Goal: Transaction & Acquisition: Purchase product/service

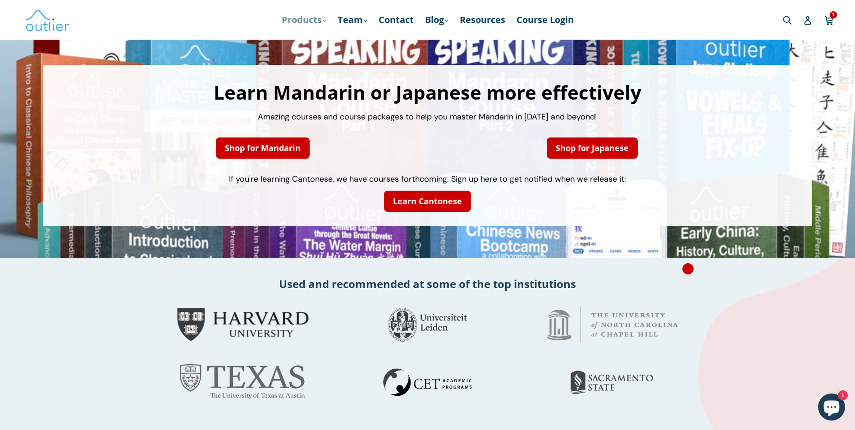
click at [305, 16] on link "Products .cls-1{fill:#231f20} expand" at bounding box center [304, 20] width 54 height 16
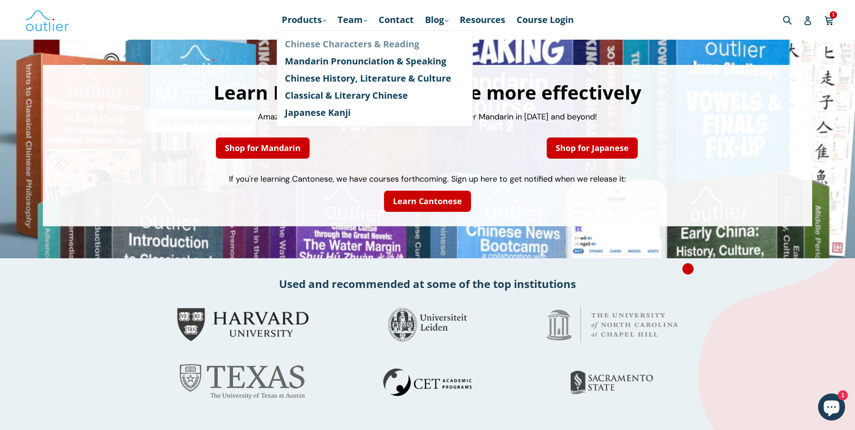
click at [321, 41] on link "Chinese Characters & Reading" at bounding box center [375, 44] width 180 height 17
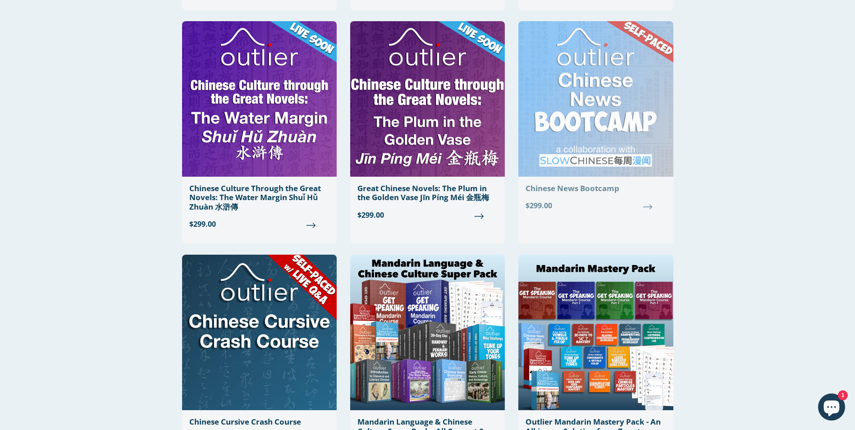
scroll to position [541, 0]
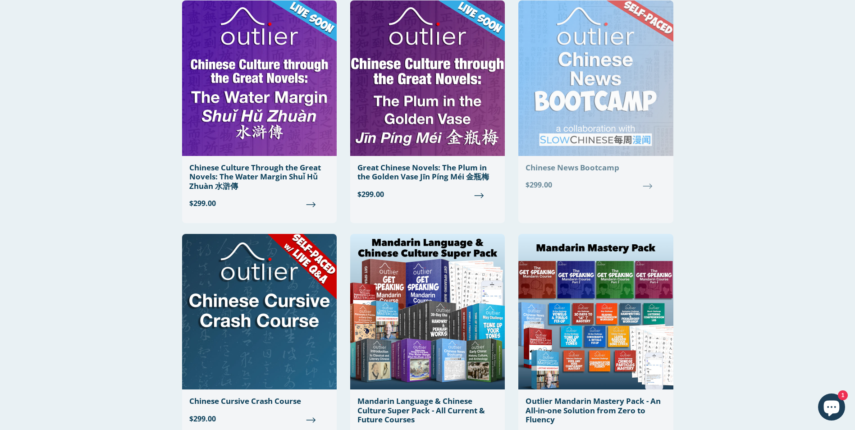
click at [591, 71] on img at bounding box center [596, 78] width 155 height 156
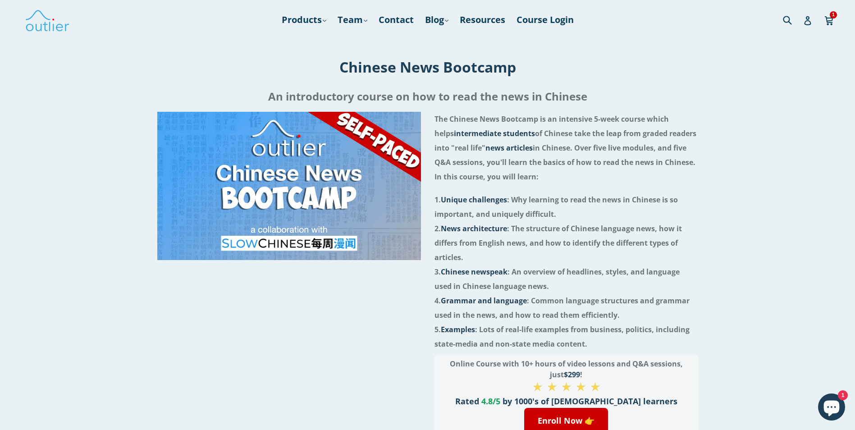
scroll to position [225, 0]
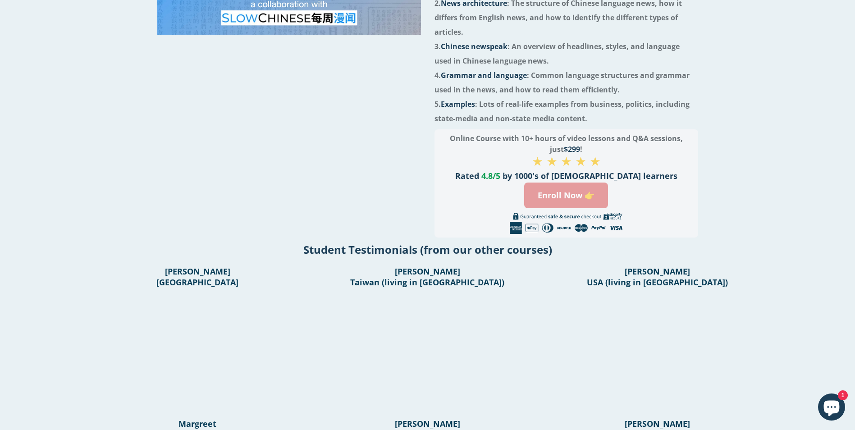
click at [569, 192] on link "Enroll Now 👉" at bounding box center [566, 196] width 84 height 26
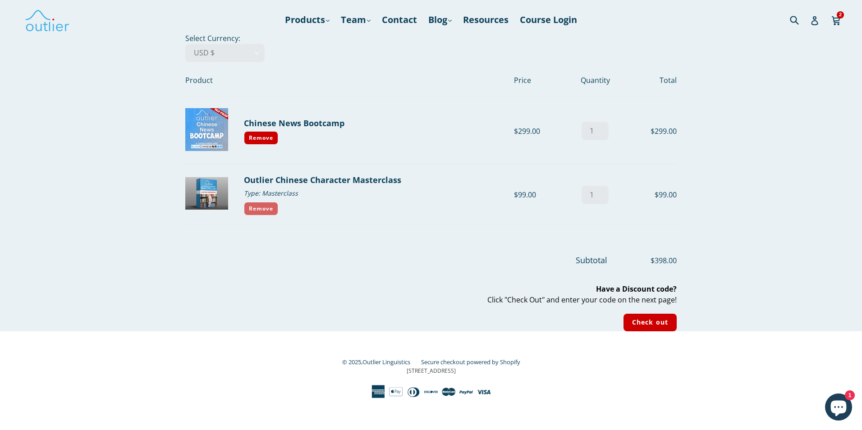
click at [270, 210] on link "Remove" at bounding box center [261, 209] width 34 height 14
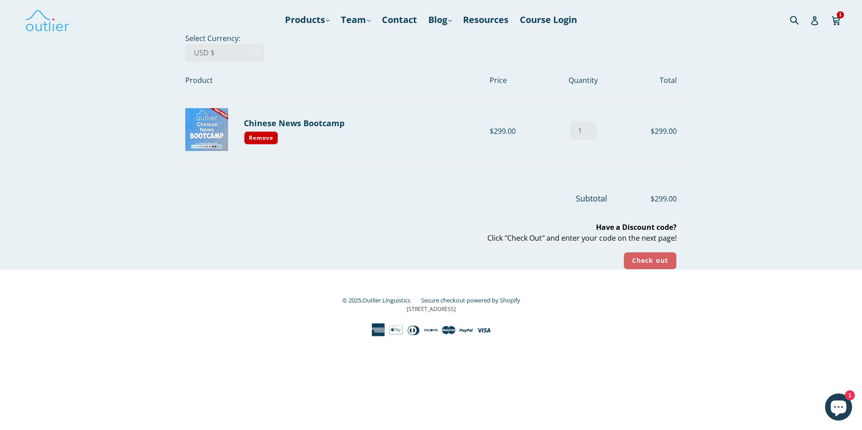
click at [648, 254] on input "Check out" at bounding box center [650, 261] width 53 height 18
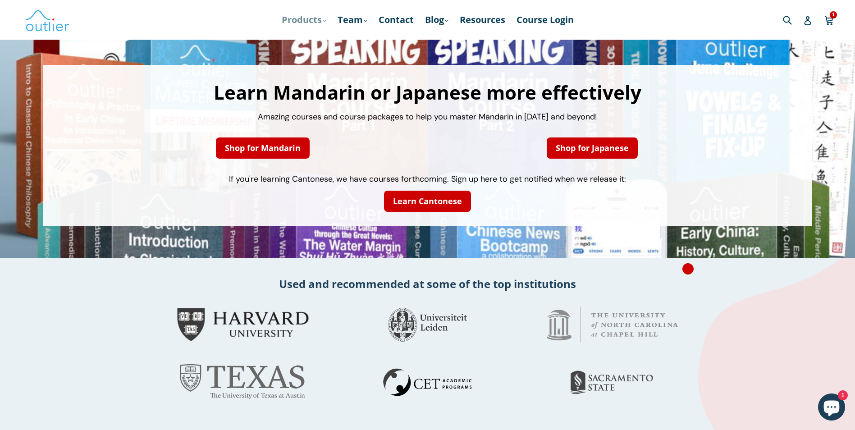
click at [309, 19] on link "Products .cls-1{fill:#231f20} expand" at bounding box center [304, 20] width 54 height 16
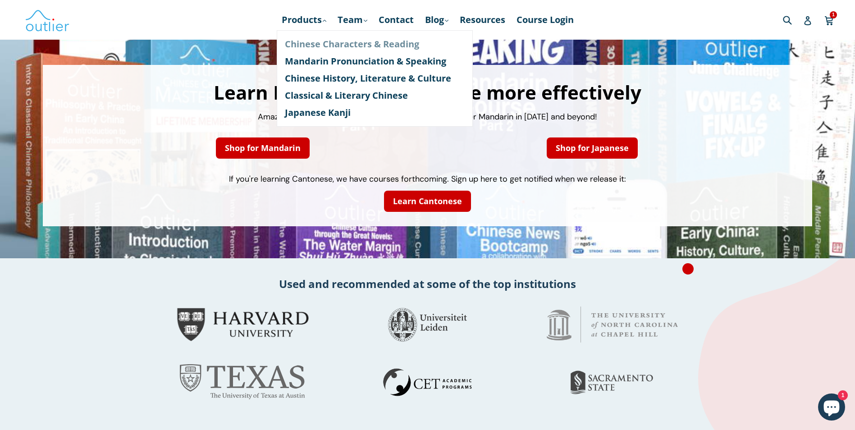
click at [312, 40] on link "Chinese Characters & Reading" at bounding box center [375, 44] width 180 height 17
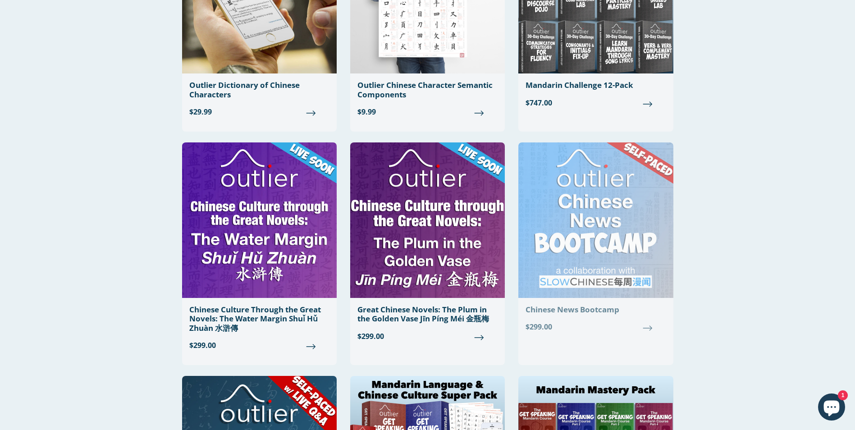
scroll to position [451, 0]
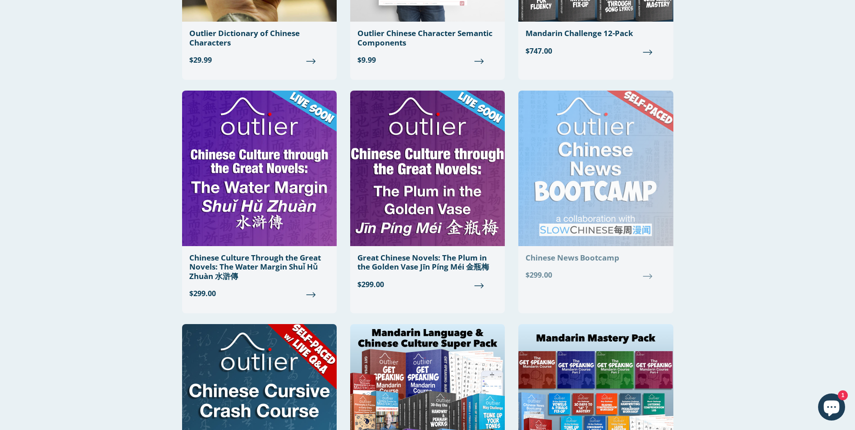
click at [607, 168] on img at bounding box center [596, 169] width 155 height 156
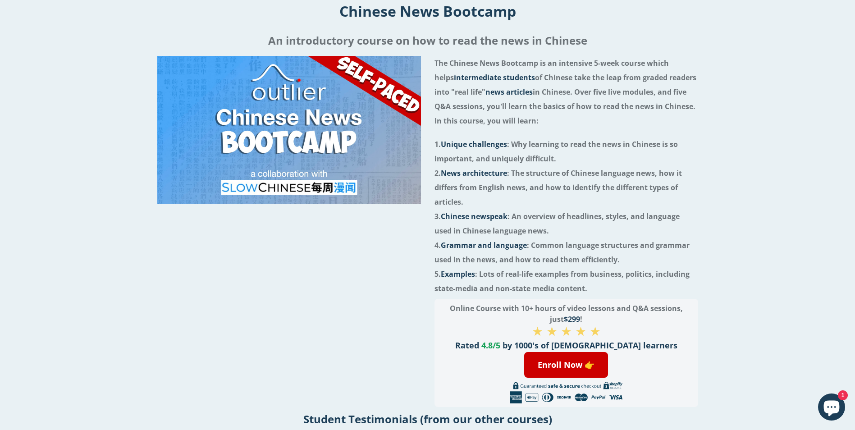
scroll to position [135, 0]
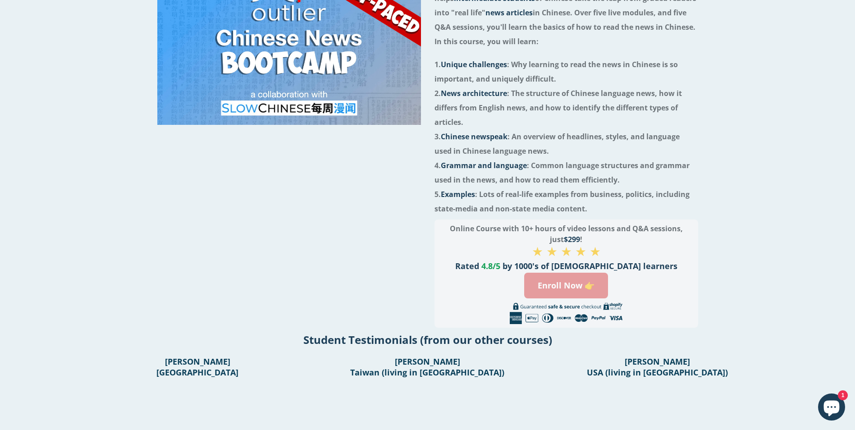
click at [583, 287] on link "Enroll Now 👉" at bounding box center [566, 286] width 84 height 26
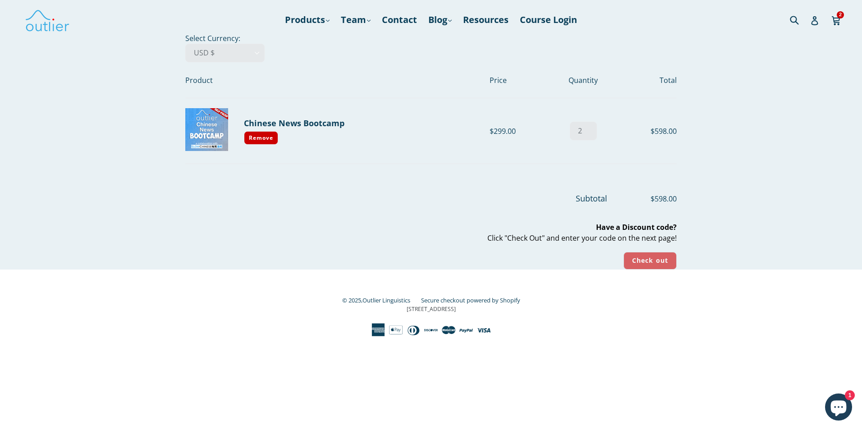
click at [648, 262] on input "Check out" at bounding box center [650, 261] width 53 height 18
type input "1"
click at [588, 135] on input "1" at bounding box center [583, 131] width 27 height 18
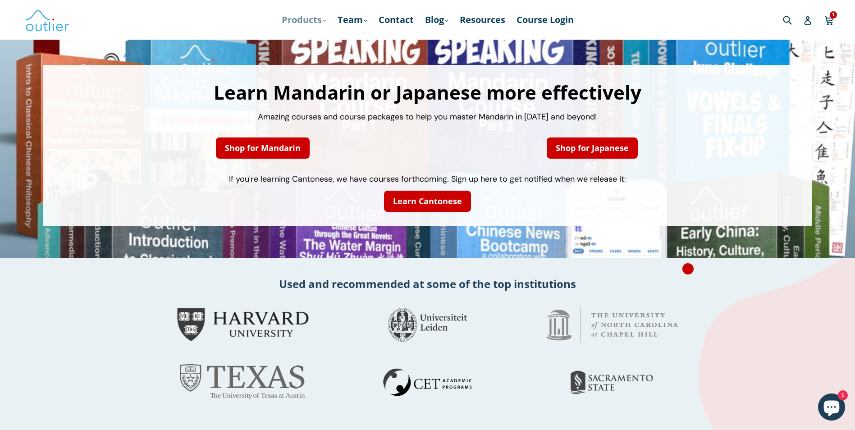
drag, startPoint x: 0, startPoint y: 0, endPoint x: 293, endPoint y: 16, distance: 293.1
click at [291, 17] on link "Products .cls-1{fill:#231f20} expand" at bounding box center [304, 20] width 54 height 16
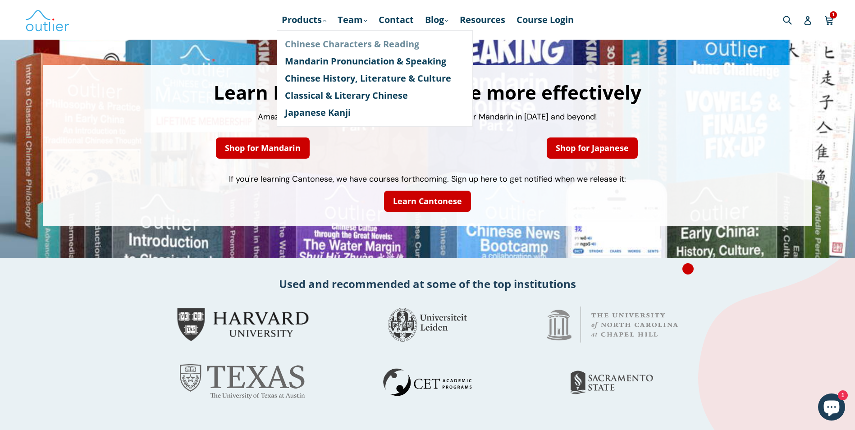
click at [321, 39] on link "Chinese Characters & Reading" at bounding box center [375, 44] width 180 height 17
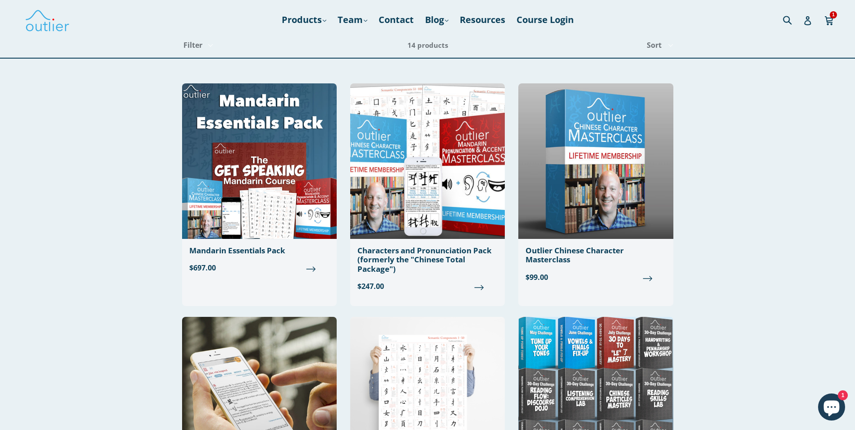
click at [836, 409] on icon "Chat window" at bounding box center [832, 409] width 16 height 16
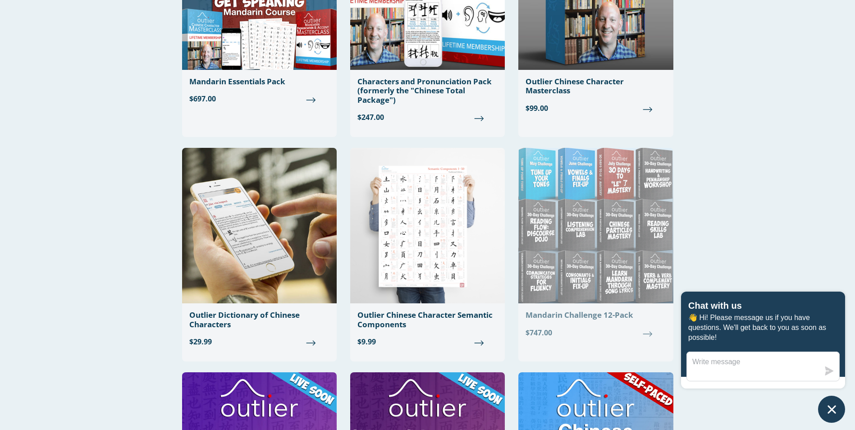
scroll to position [316, 0]
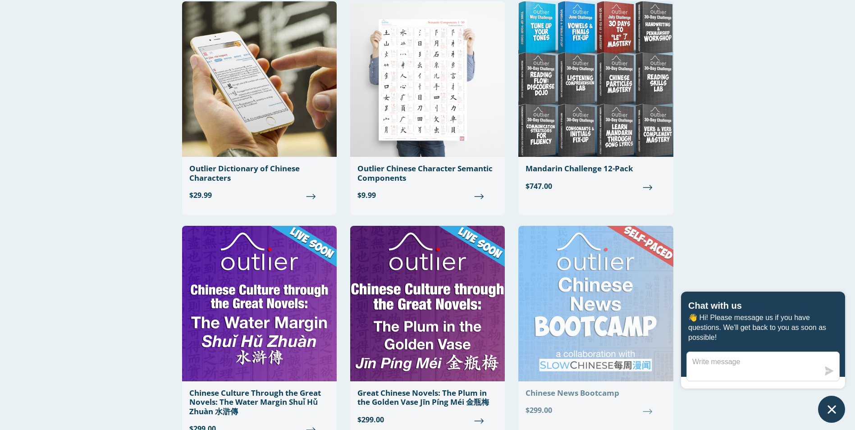
click at [606, 285] on img at bounding box center [596, 304] width 155 height 156
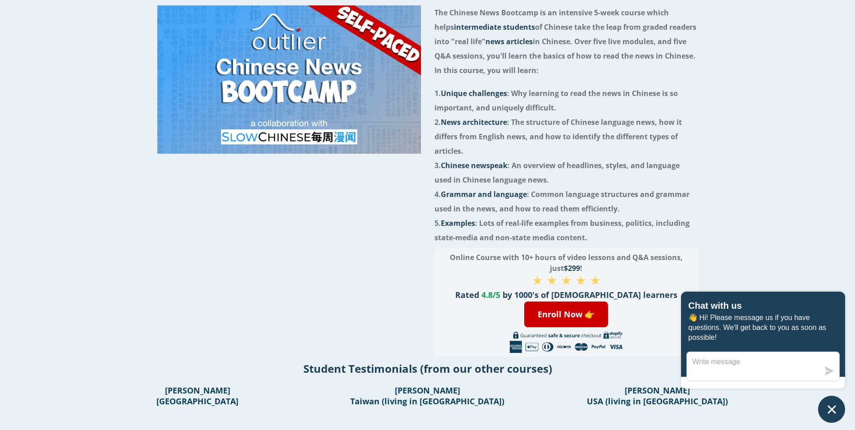
scroll to position [180, 0]
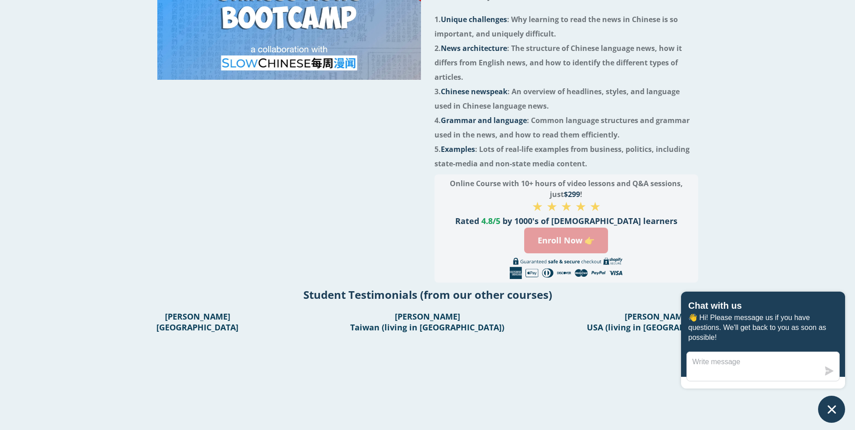
click at [580, 245] on link "Enroll Now 👉" at bounding box center [566, 241] width 84 height 26
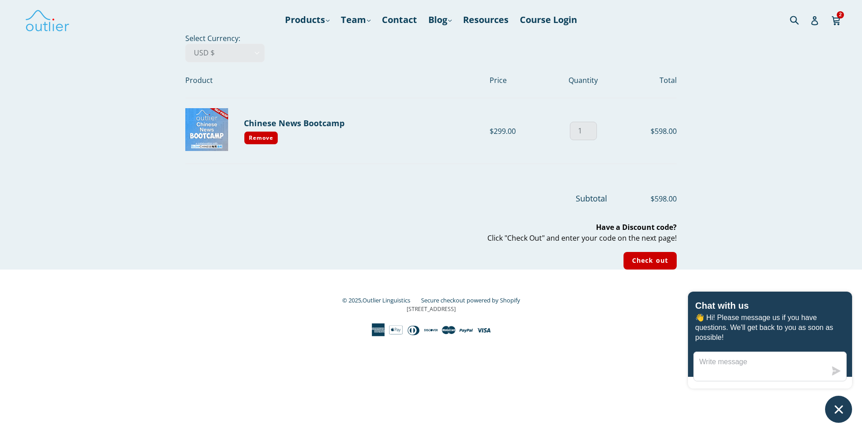
type input "1"
click at [589, 132] on input "1" at bounding box center [583, 131] width 27 height 18
click at [638, 258] on input "Check out" at bounding box center [650, 261] width 53 height 18
